Goal: Task Accomplishment & Management: Use online tool/utility

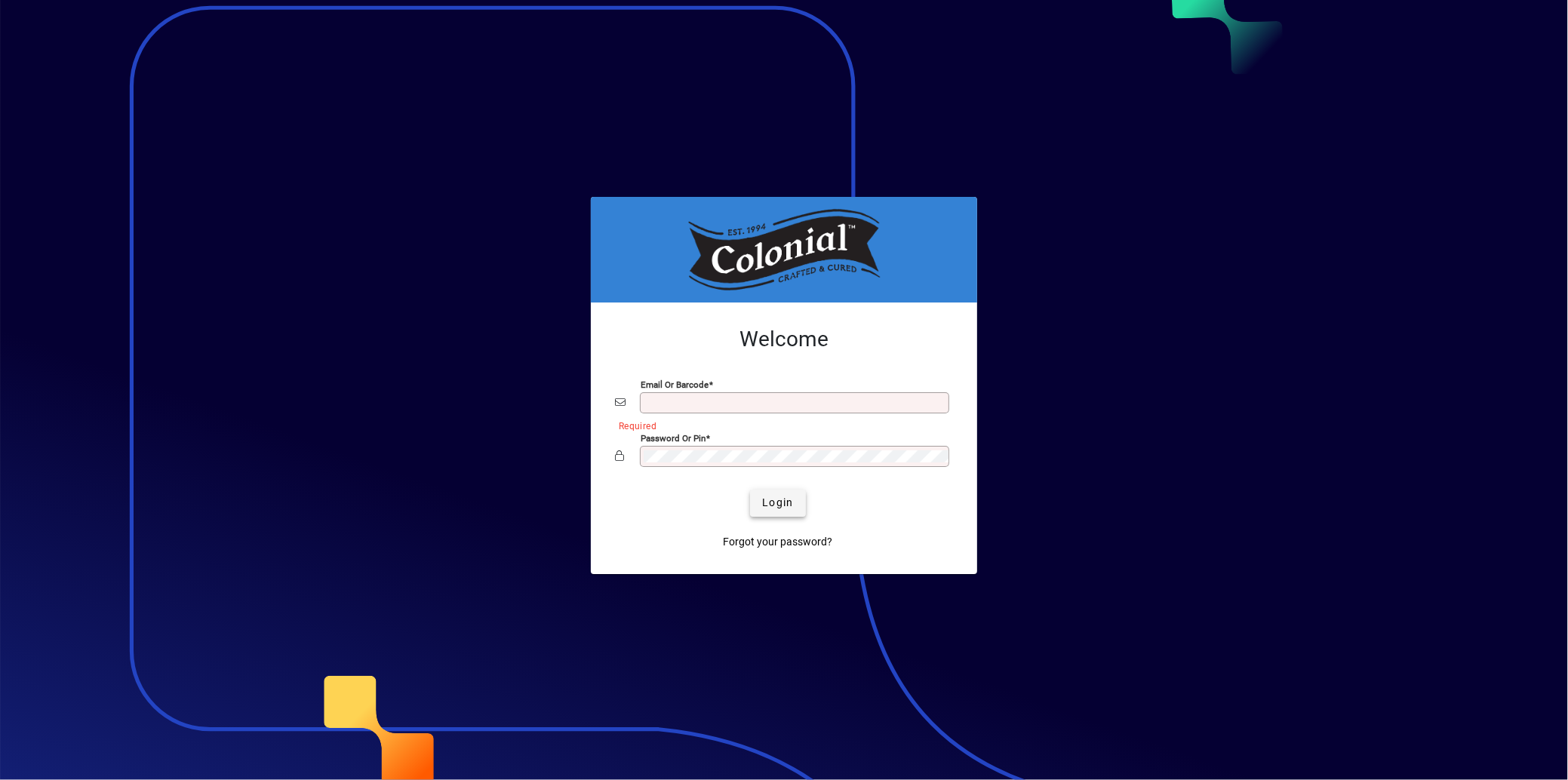
type input "**********"
click at [777, 505] on span "Login" at bounding box center [777, 503] width 31 height 16
